Goal: Check status: Check status

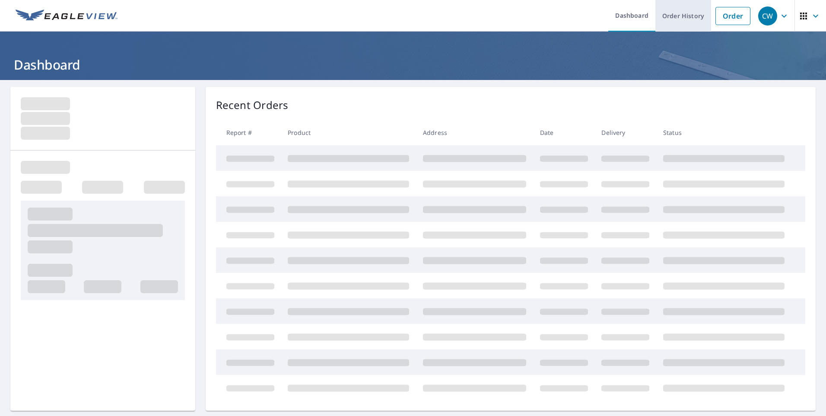
click at [683, 13] on link "Order History" at bounding box center [683, 16] width 56 height 32
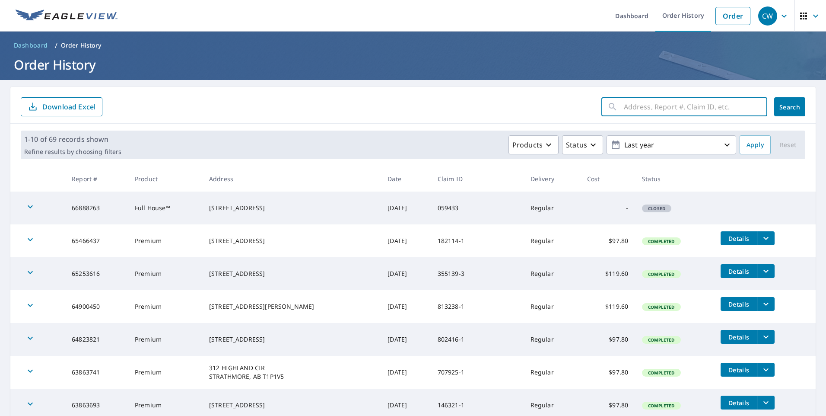
click at [629, 106] on input "text" at bounding box center [695, 107] width 143 height 24
type input "63604093"
click at [785, 103] on span "Search" at bounding box center [789, 107] width 17 height 8
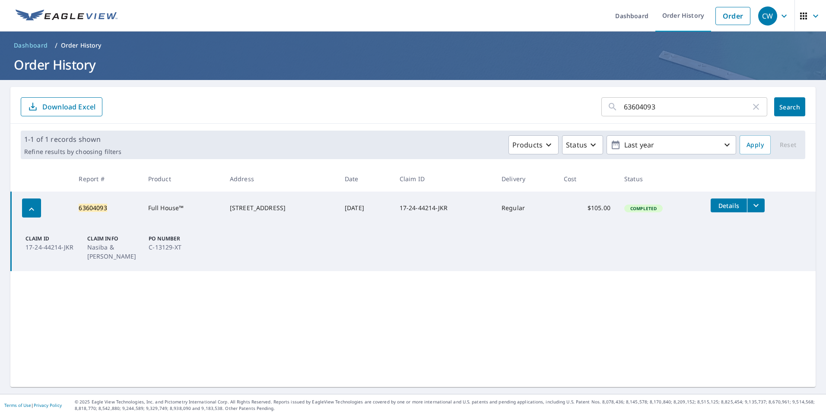
click at [727, 207] on span "Details" at bounding box center [729, 205] width 26 height 8
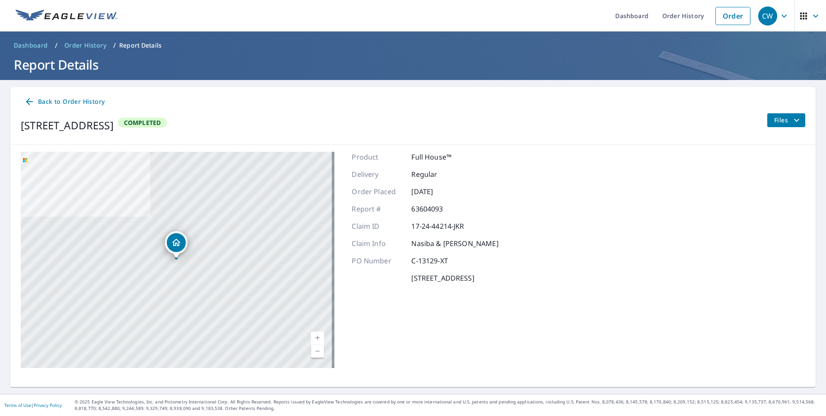
click at [72, 101] on span "Back to Order History" at bounding box center [64, 101] width 80 height 11
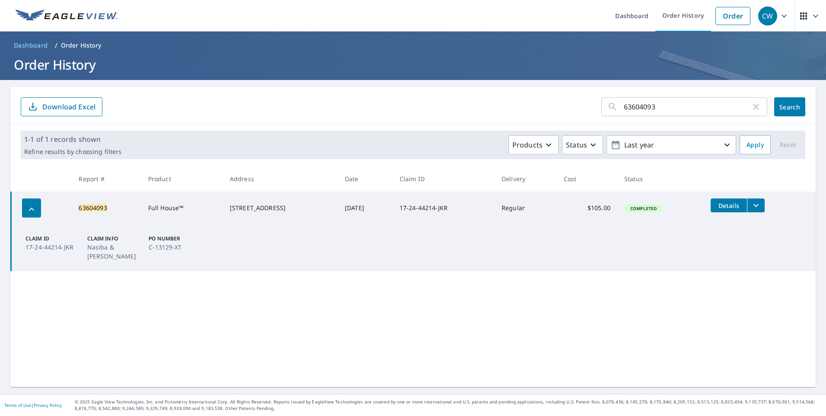
drag, startPoint x: 698, startPoint y: 1, endPoint x: 540, endPoint y: 284, distance: 323.7
click at [540, 284] on div "63604093 ​ Search Download Excel 1-1 of 1 records shown Refine results by choos…" at bounding box center [412, 237] width 805 height 300
click at [779, 15] on icon "button" at bounding box center [784, 16] width 10 height 10
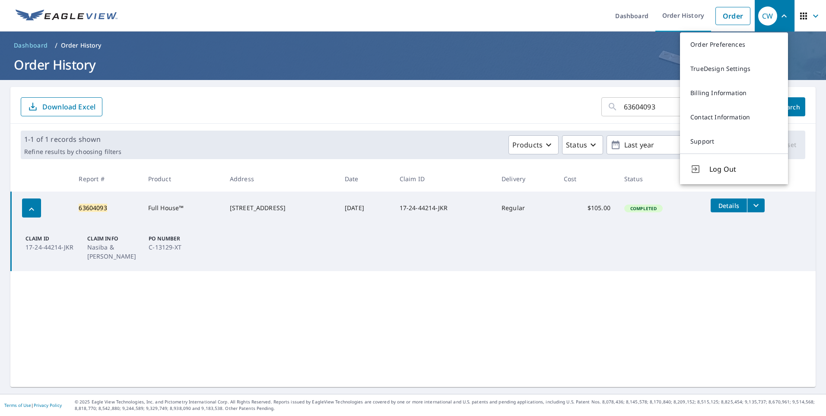
drag, startPoint x: 716, startPoint y: 169, endPoint x: 712, endPoint y: 167, distance: 4.7
click at [716, 169] on span "Log Out" at bounding box center [743, 169] width 68 height 10
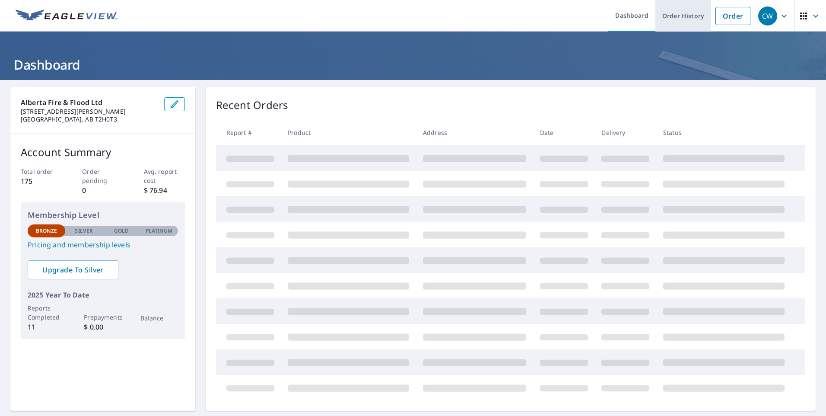
click at [679, 16] on link "Order History" at bounding box center [683, 16] width 56 height 32
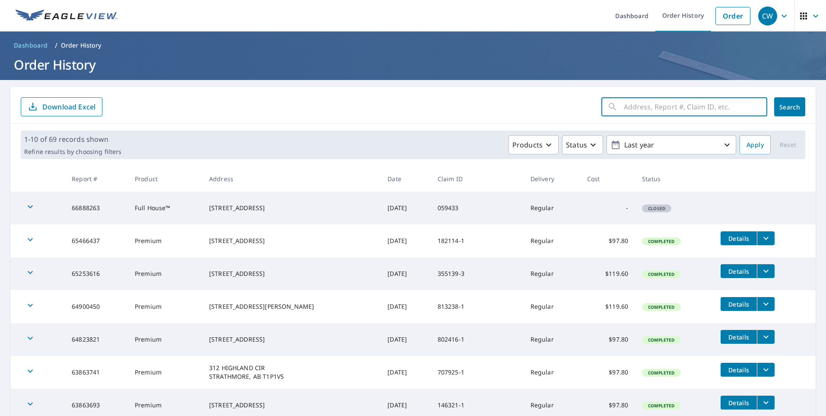
click at [657, 104] on input "text" at bounding box center [695, 107] width 143 height 24
type input "63604093"
click at [785, 103] on span "Search" at bounding box center [789, 107] width 17 height 8
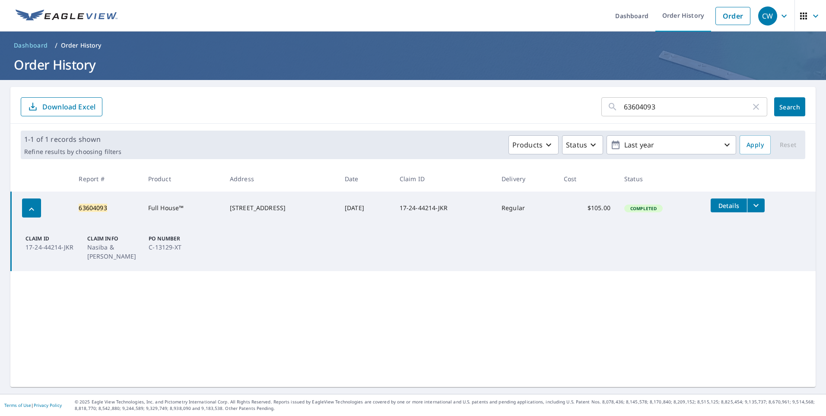
click at [779, 14] on icon "button" at bounding box center [784, 16] width 10 height 10
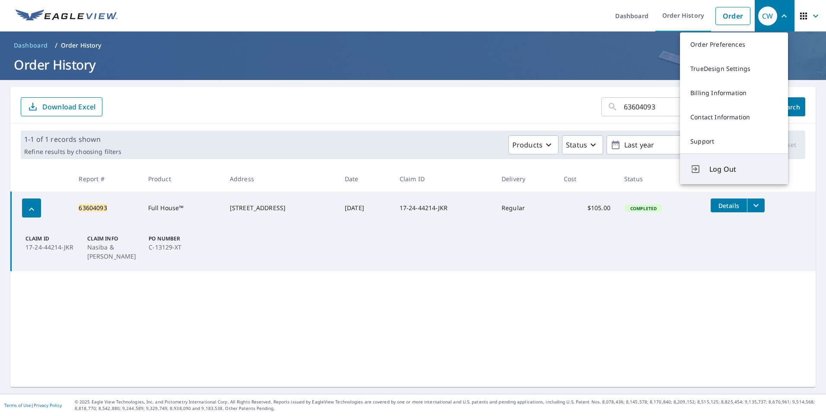
click at [722, 169] on span "Log Out" at bounding box center [743, 169] width 68 height 10
